Goal: Task Accomplishment & Management: Complete application form

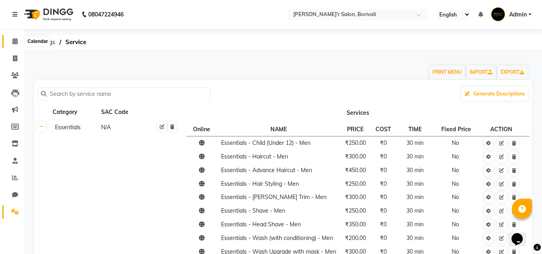
click at [17, 43] on icon at bounding box center [14, 41] width 5 height 6
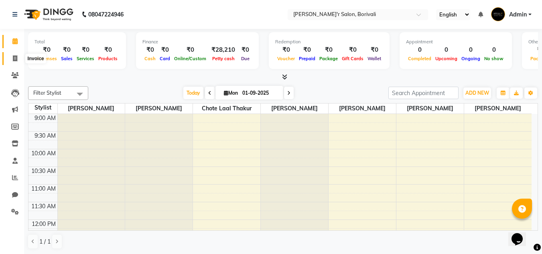
click at [14, 61] on icon at bounding box center [15, 58] width 4 height 6
select select "service"
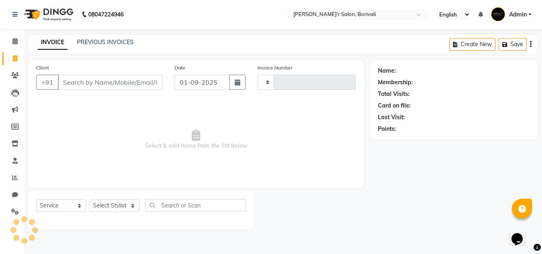
type input "0103"
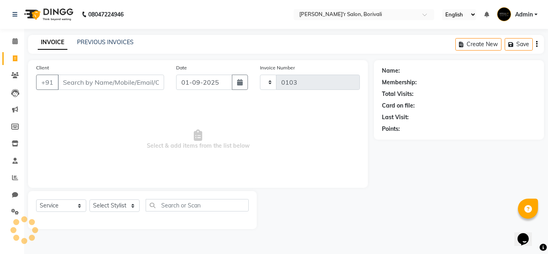
select select "8737"
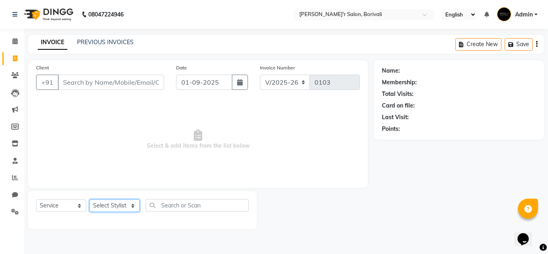
click at [99, 206] on select "Select Stylist [PERSON_NAME] Chote Laal Thakur [PERSON_NAME] mohd [PERSON_NAME]…" at bounding box center [114, 205] width 50 height 12
select select "89313"
click at [89, 199] on select "Select Stylist [PERSON_NAME] Chote Laal Thakur [PERSON_NAME] mohd [PERSON_NAME]…" at bounding box center [114, 205] width 50 height 12
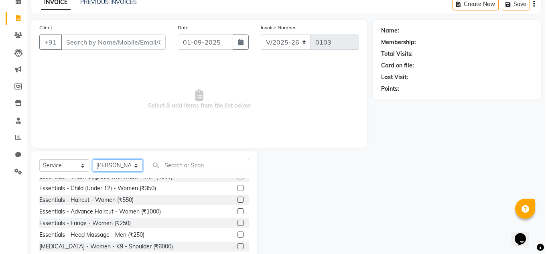
scroll to position [80, 0]
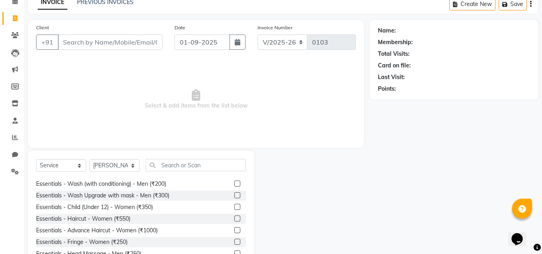
click at [234, 216] on label at bounding box center [237, 218] width 6 height 6
click at [234, 216] on input "checkbox" at bounding box center [236, 218] width 5 height 5
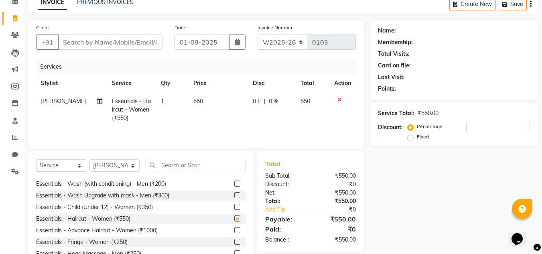
checkbox input "false"
click at [90, 46] on input "Client" at bounding box center [110, 42] width 105 height 15
type input "v"
type input "0"
type input "v"
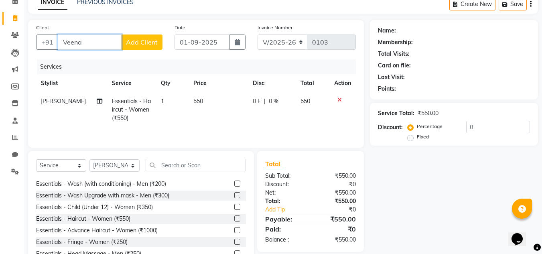
type input "Veena"
click at [143, 43] on span "Add Client" at bounding box center [142, 42] width 32 height 8
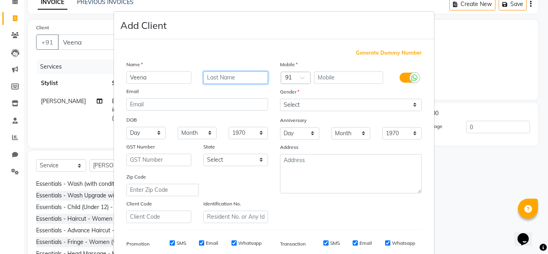
click at [249, 77] on input "text" at bounding box center [235, 77] width 65 height 12
click at [204, 77] on input "iyer" at bounding box center [235, 77] width 65 height 12
click at [205, 77] on input "iyer" at bounding box center [235, 77] width 65 height 12
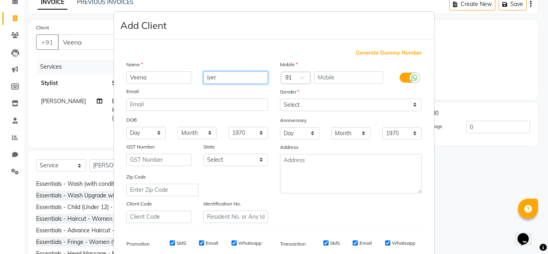
click at [219, 76] on input "iyer" at bounding box center [235, 77] width 65 height 12
type input "i"
type input "Lyer"
click at [341, 79] on input "text" at bounding box center [348, 77] width 69 height 12
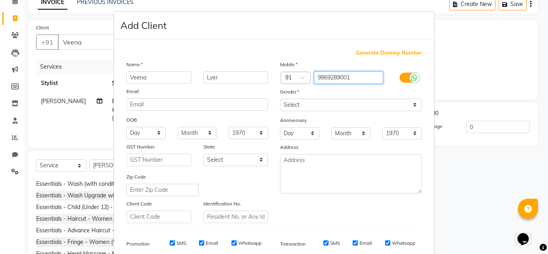
type input "9869289001"
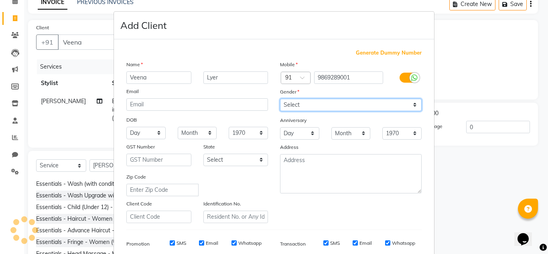
click at [320, 106] on select "Select [DEMOGRAPHIC_DATA] [DEMOGRAPHIC_DATA] Other Prefer Not To Say" at bounding box center [351, 105] width 142 height 12
select select "[DEMOGRAPHIC_DATA]"
click at [280, 99] on select "Select [DEMOGRAPHIC_DATA] [DEMOGRAPHIC_DATA] Other Prefer Not To Say" at bounding box center [351, 105] width 142 height 12
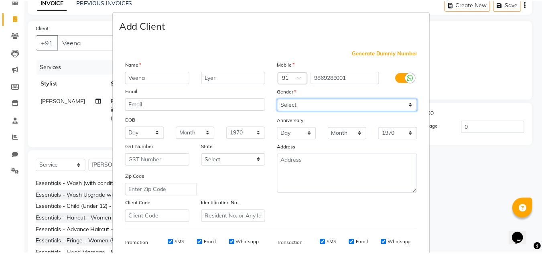
scroll to position [116, 0]
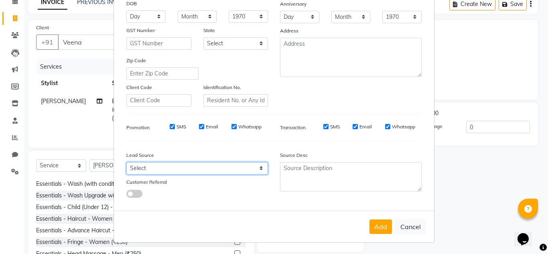
click at [148, 164] on select "Select Walk-in Referral Internet Friend Word of Mouth Advertisement Facebook Ju…" at bounding box center [197, 168] width 142 height 12
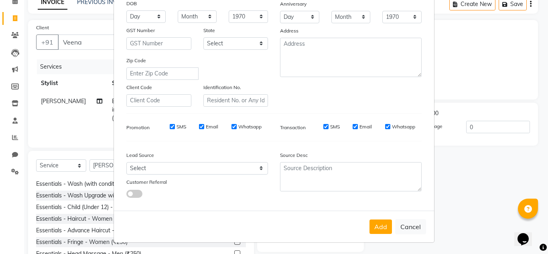
click at [166, 204] on div "Generate Dummy Number Name [PERSON_NAME] Email DOB Day 01 02 03 04 05 06 07 08 …" at bounding box center [274, 67] width 320 height 288
click at [375, 225] on button "Add" at bounding box center [380, 226] width 22 height 14
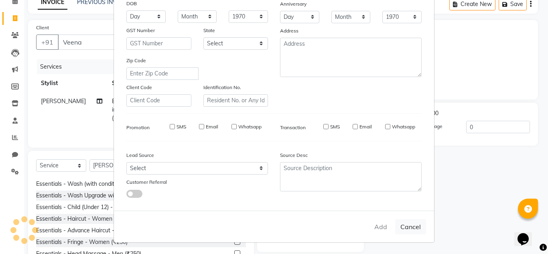
type input "9869289001"
select select
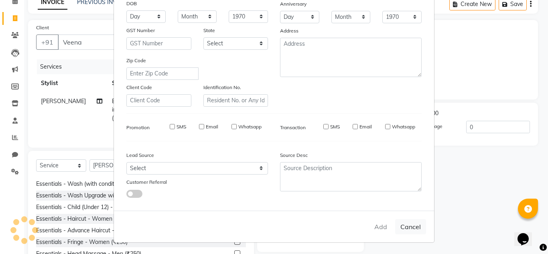
select select
checkbox input "false"
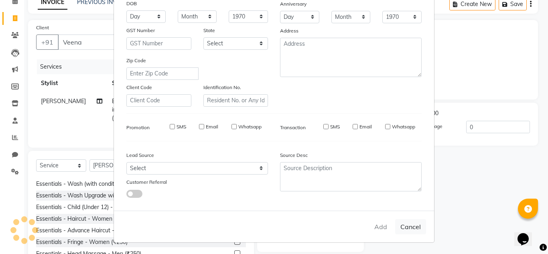
checkbox input "false"
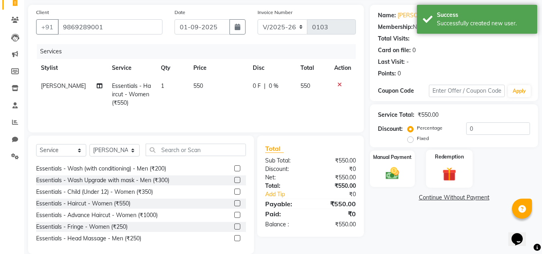
scroll to position [67, 0]
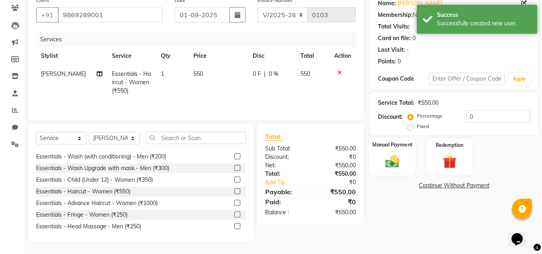
click at [390, 162] on img at bounding box center [392, 161] width 22 height 16
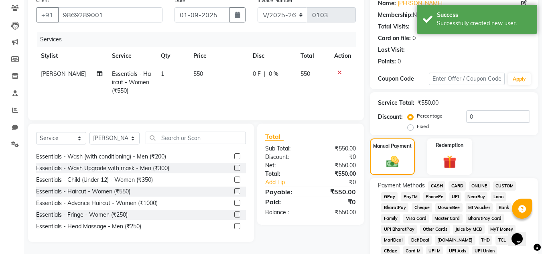
click at [391, 195] on span "GPay" at bounding box center [389, 196] width 16 height 9
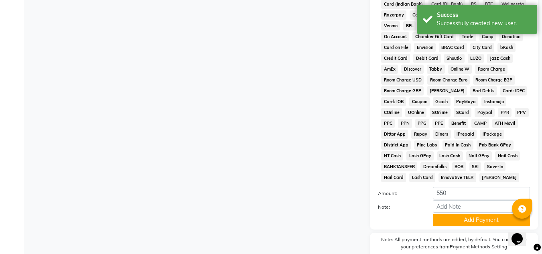
scroll to position [348, 0]
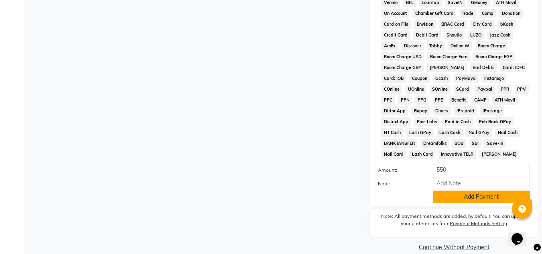
click at [462, 199] on button "Add Payment" at bounding box center [481, 197] width 97 height 12
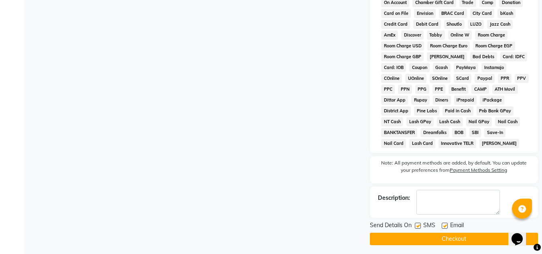
scroll to position [362, 0]
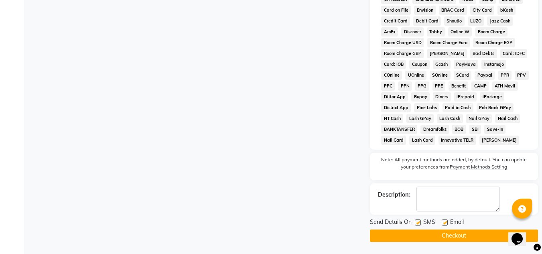
click at [426, 235] on button "Checkout" at bounding box center [454, 235] width 168 height 12
